Goal: Task Accomplishment & Management: Manage account settings

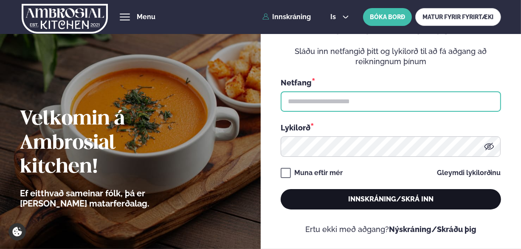
type input "**********"
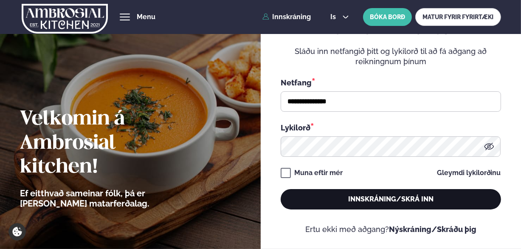
click at [385, 202] on button "Innskráning/Skrá inn" at bounding box center [391, 199] width 220 height 20
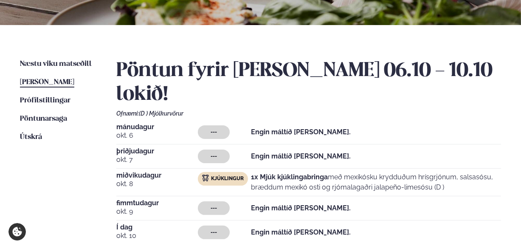
scroll to position [255, 0]
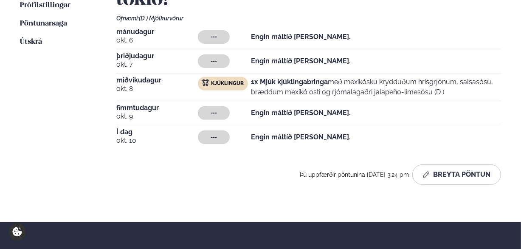
click at [218, 130] on div "---" at bounding box center [214, 137] width 32 height 14
click at [212, 134] on span "---" at bounding box center [214, 137] width 6 height 7
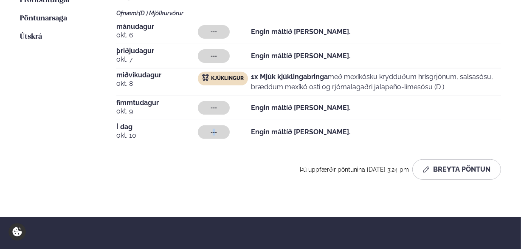
scroll to position [297, 0]
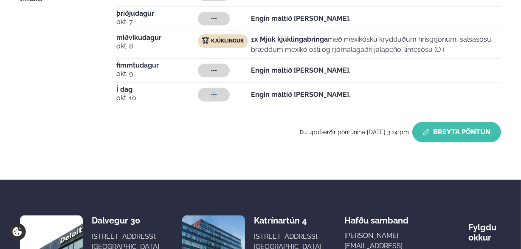
click at [444, 122] on button "Breyta Pöntun" at bounding box center [456, 132] width 89 height 20
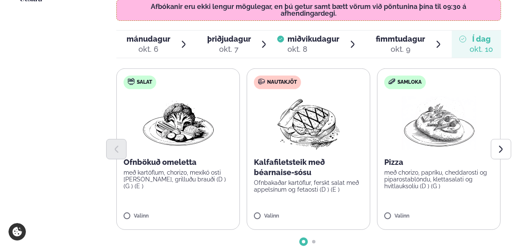
click at [441, 40] on icon at bounding box center [438, 44] width 9 height 9
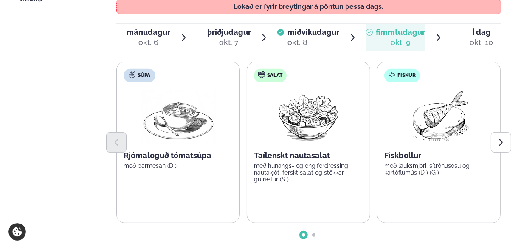
click at [441, 24] on li "fimmtudagur fim. [DATE]" at bounding box center [404, 37] width 77 height 27
click at [445, 24] on ul "mánudagur mán. [DATE] þriðjudagur þri. [DATE] miðvikudagur mið. [DATE] fimmtuda…" at bounding box center [308, 37] width 384 height 27
click at [471, 27] on span "Í dag" at bounding box center [481, 32] width 23 height 10
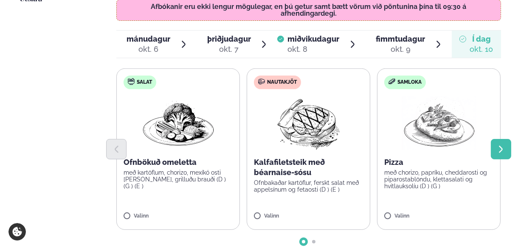
click at [503, 145] on icon "Next slide" at bounding box center [500, 149] width 9 height 9
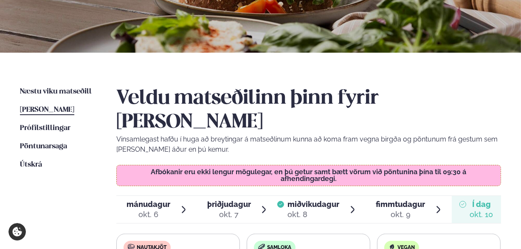
scroll to position [127, 0]
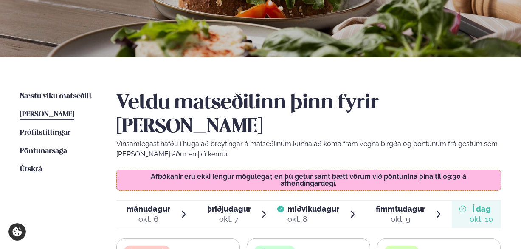
drag, startPoint x: 113, startPoint y: 126, endPoint x: 55, endPoint y: 196, distance: 90.8
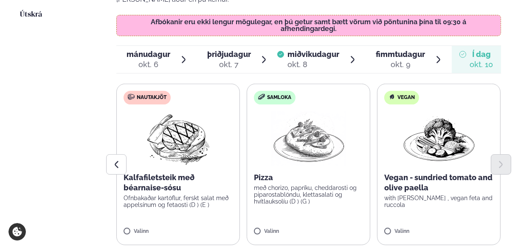
scroll to position [297, 0]
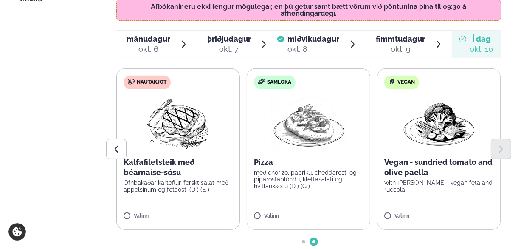
drag, startPoint x: 107, startPoint y: 36, endPoint x: 87, endPoint y: 38, distance: 20.5
click at [87, 38] on ul "Næstu [PERSON_NAME] matseðill Næsta vika [PERSON_NAME] matseðill [PERSON_NAME] …" at bounding box center [59, 106] width 79 height 371
click at [119, 145] on icon "Previous slide" at bounding box center [116, 149] width 9 height 9
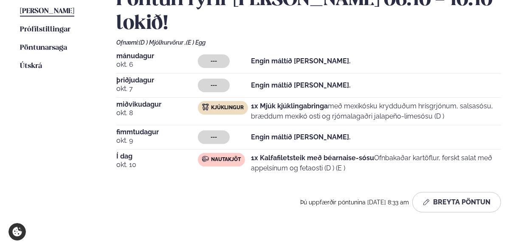
scroll to position [212, 0]
